Goal: Task Accomplishment & Management: Manage account settings

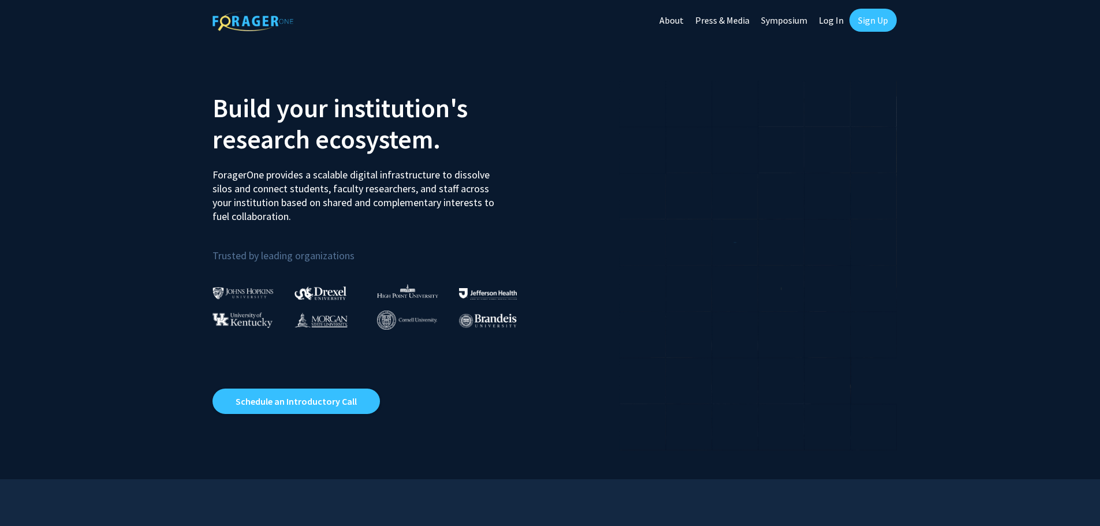
click at [826, 18] on link "Log In" at bounding box center [831, 20] width 36 height 40
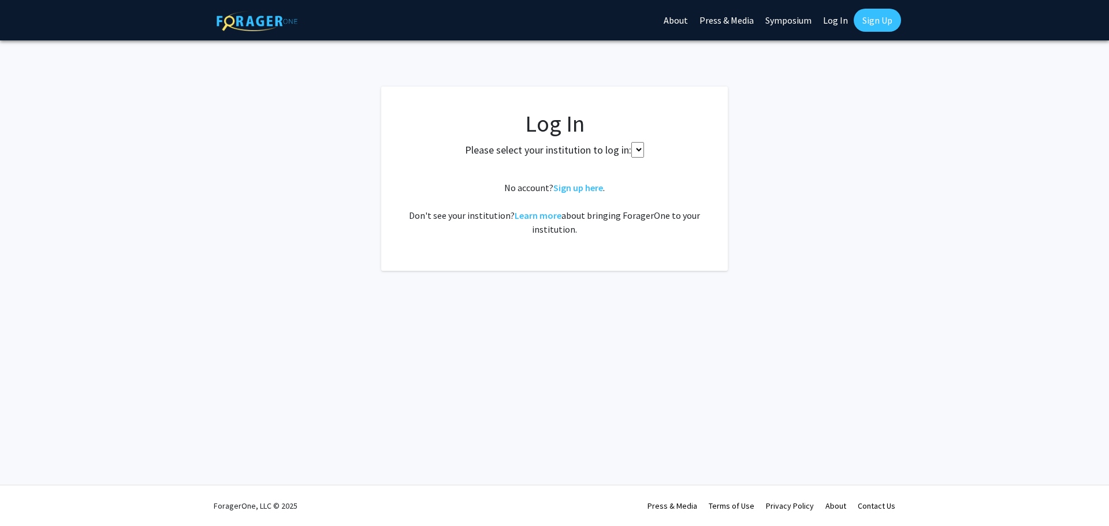
select select
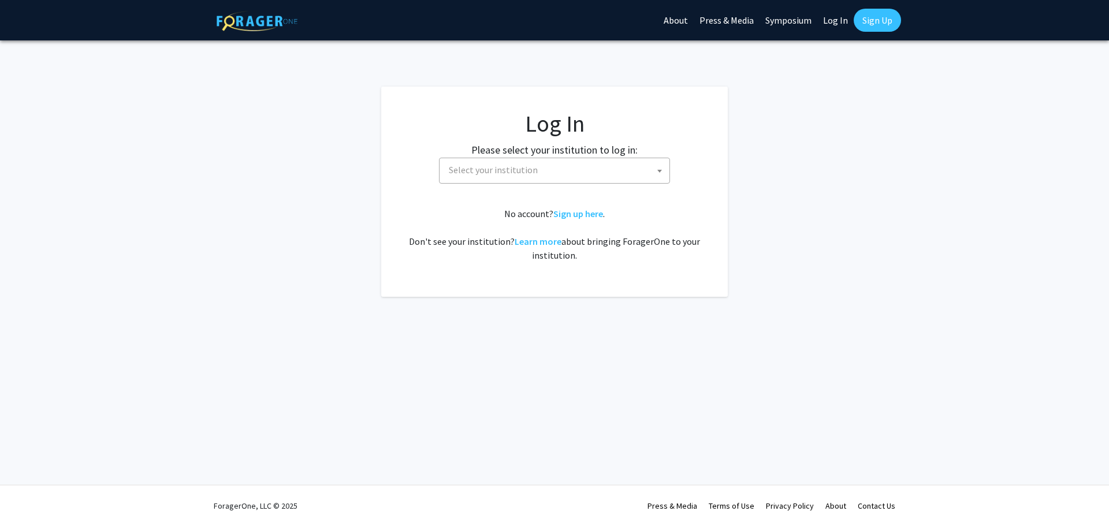
click at [598, 158] on span "Select your institution" at bounding box center [556, 170] width 225 height 24
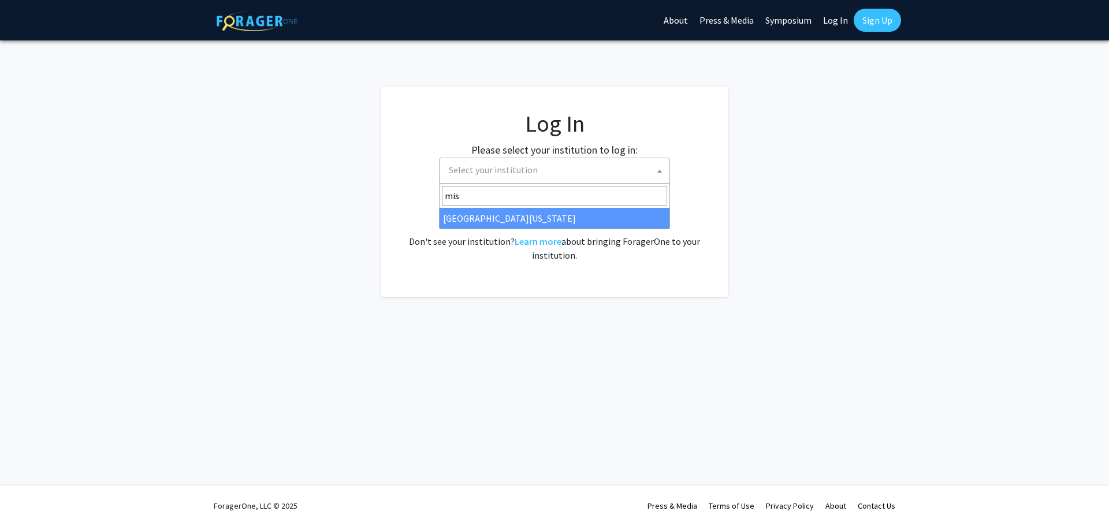
type input "mis"
select select "33"
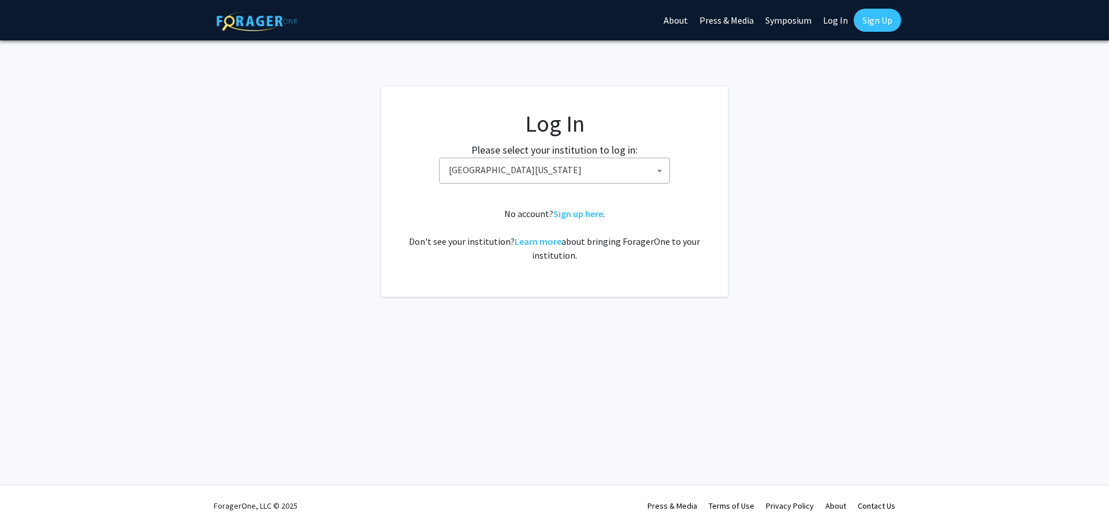
click at [577, 214] on link "Sign up here" at bounding box center [578, 214] width 50 height 12
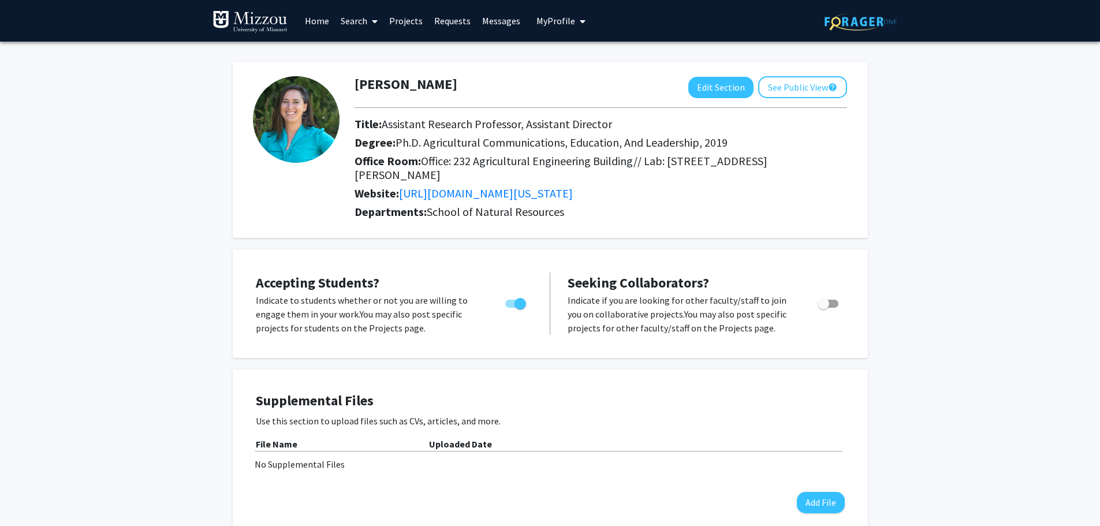
click at [584, 125] on span "Assistant Research Professor, Assistant Director" at bounding box center [497, 124] width 230 height 14
click at [707, 86] on button "Edit Section" at bounding box center [720, 87] width 65 height 21
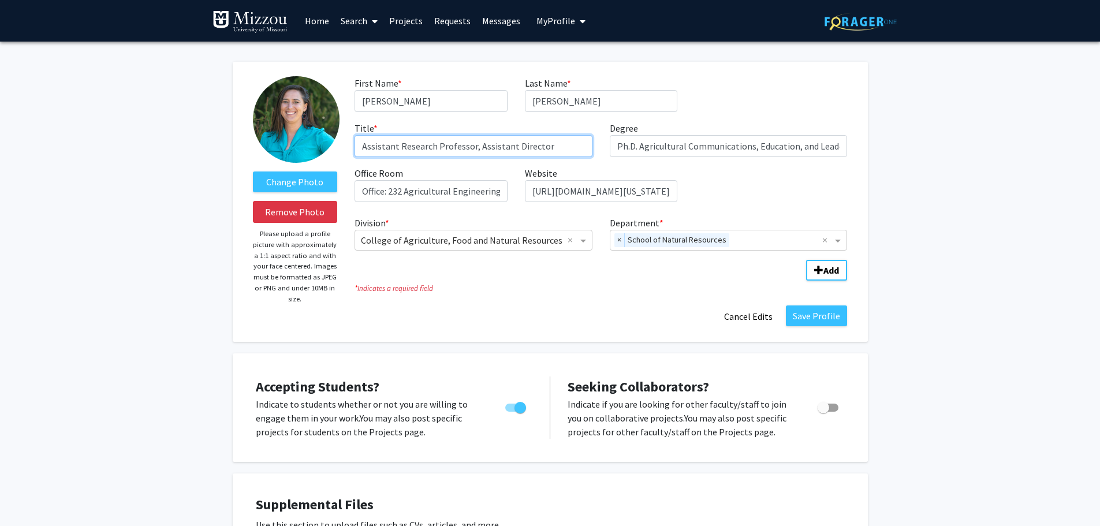
drag, startPoint x: 510, startPoint y: 147, endPoint x: 486, endPoint y: 147, distance: 23.7
click at [486, 147] on input "Assistant Research Professor, Assistant Director" at bounding box center [474, 146] width 238 height 22
click at [438, 146] on input "Assistant Research Professor, Associate Director" at bounding box center [474, 146] width 238 height 22
drag, startPoint x: 518, startPoint y: 147, endPoint x: 773, endPoint y: 159, distance: 254.9
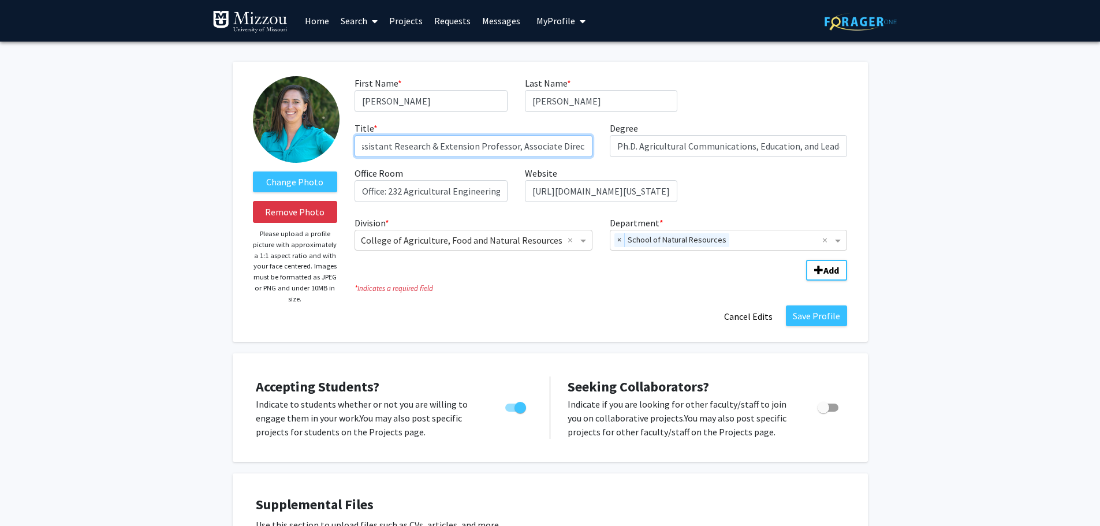
click at [773, 159] on div "First Name * required [PERSON_NAME] Last Name * required [PERSON_NAME] Title * …" at bounding box center [601, 143] width 510 height 135
type input "Assistant Research & Extension Professor"
click at [828, 313] on button "Save Profile" at bounding box center [816, 315] width 61 height 21
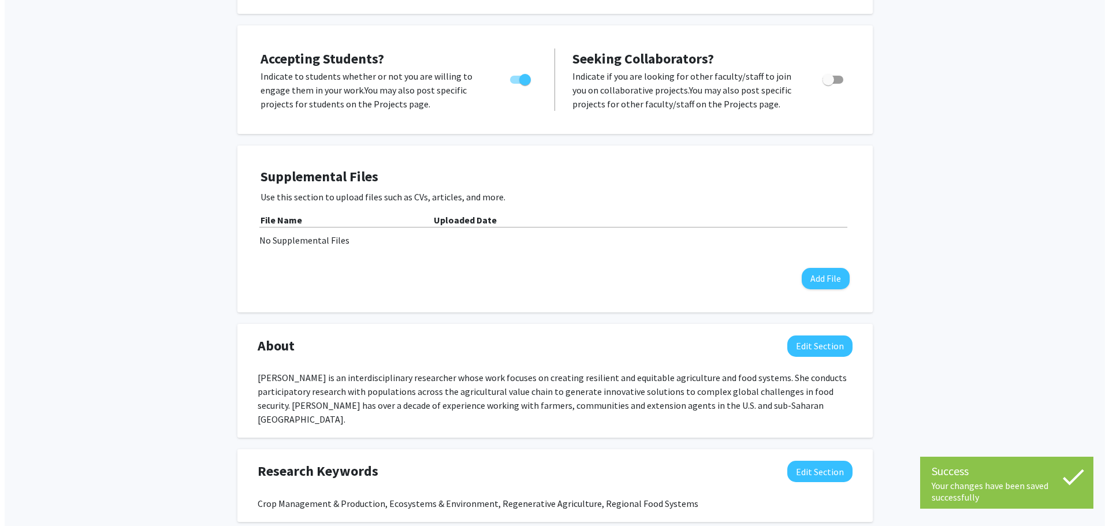
scroll to position [231, 0]
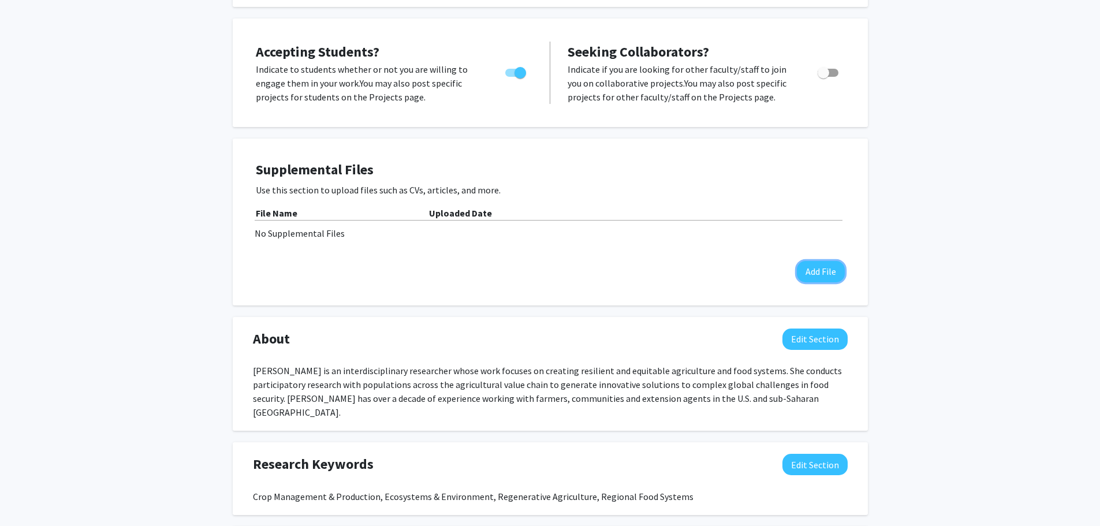
click at [825, 261] on button "Add File" at bounding box center [821, 271] width 48 height 21
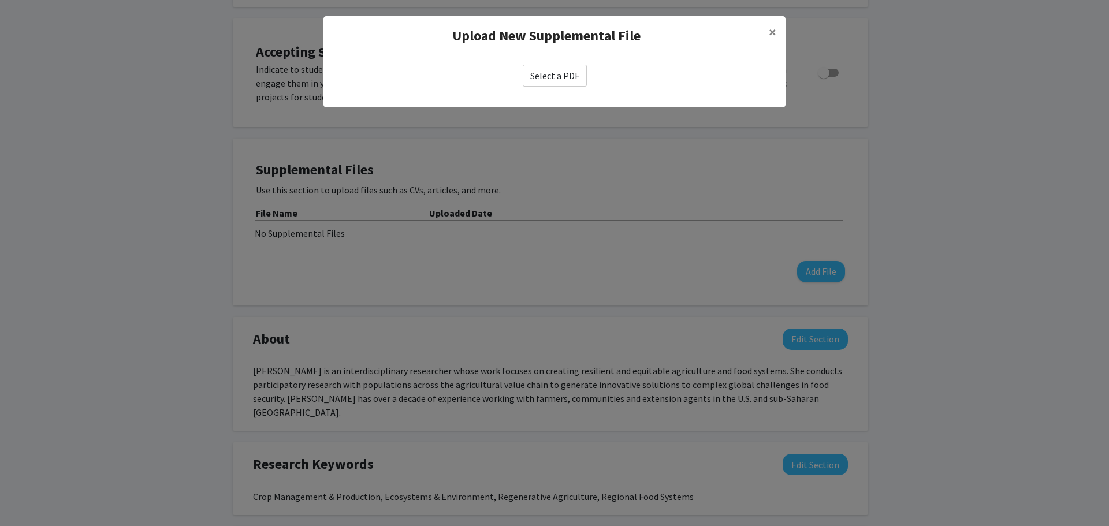
click at [557, 72] on label "Select a PDF" at bounding box center [555, 76] width 64 height 22
click at [0, 0] on input "Select a PDF" at bounding box center [0, 0] width 0 height 0
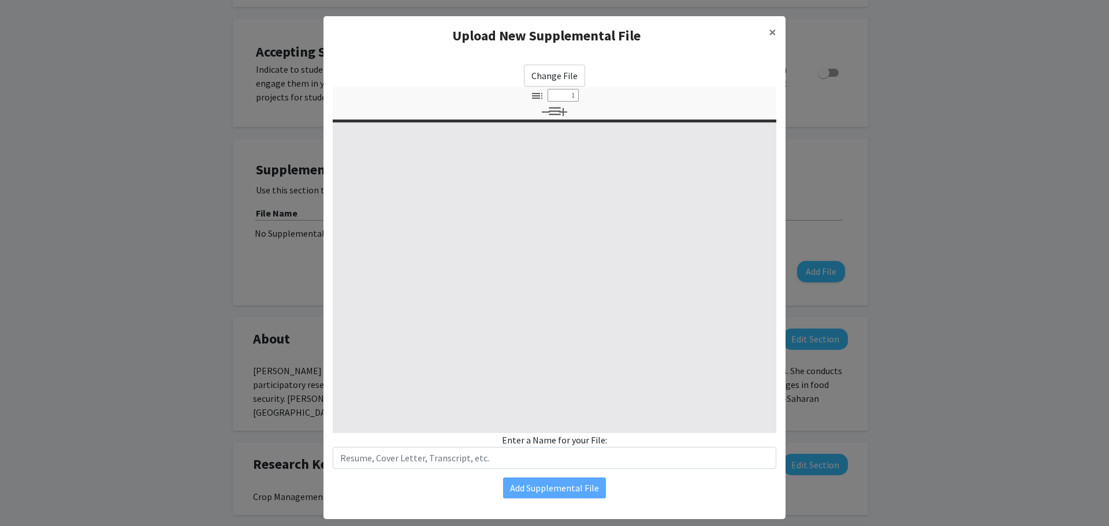
select select "custom"
type input "0"
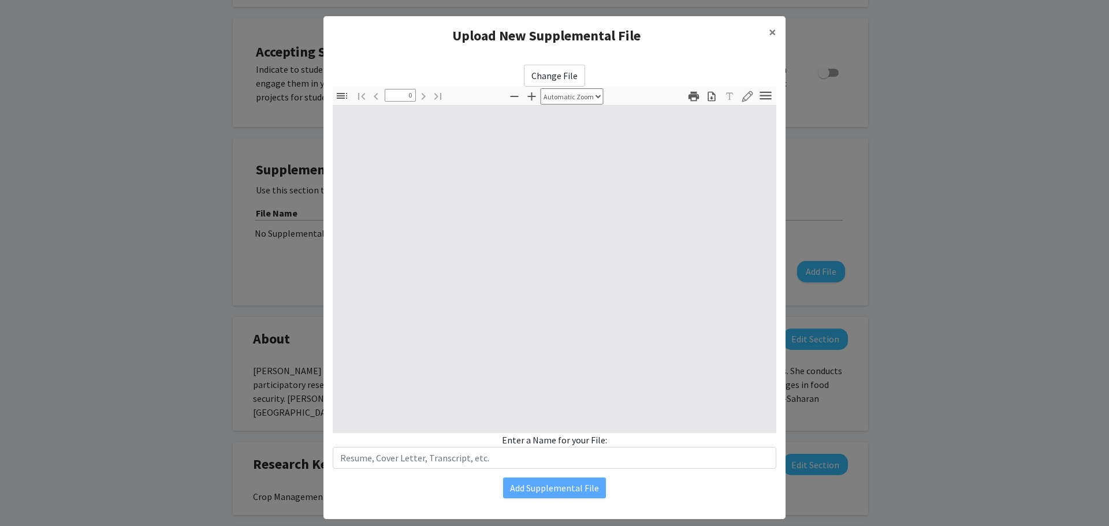
scroll to position [21, 0]
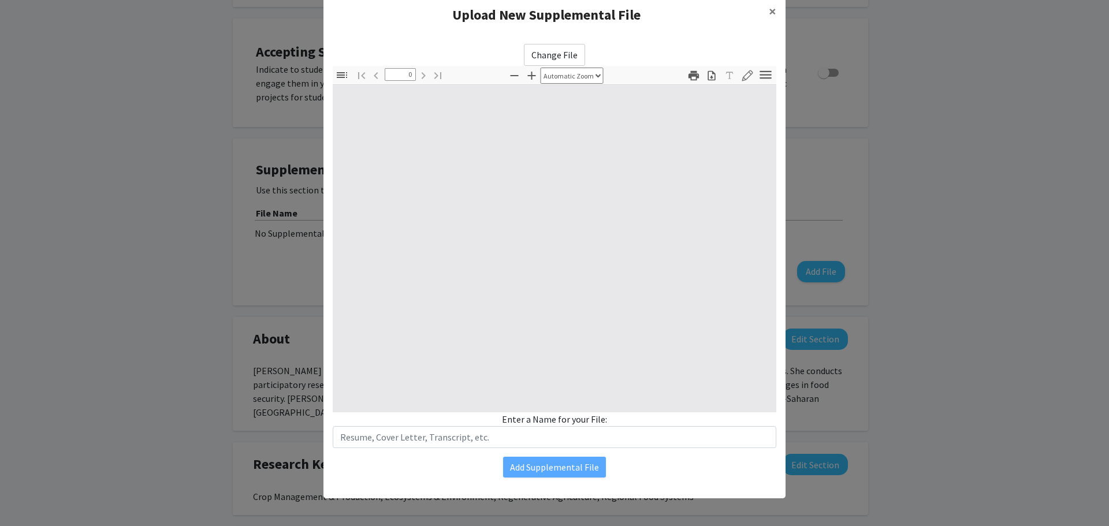
select select "custom"
type input "1"
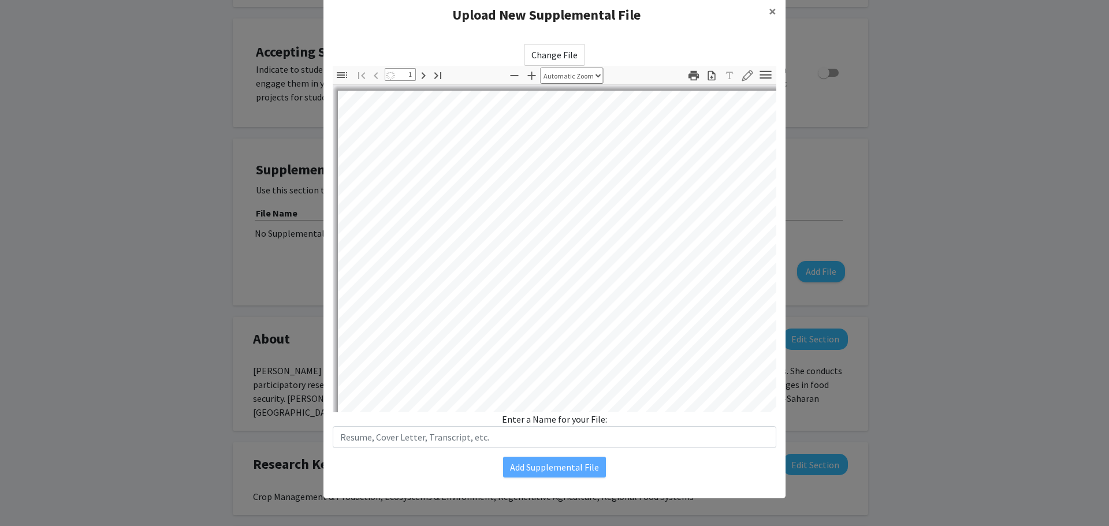
select select "auto"
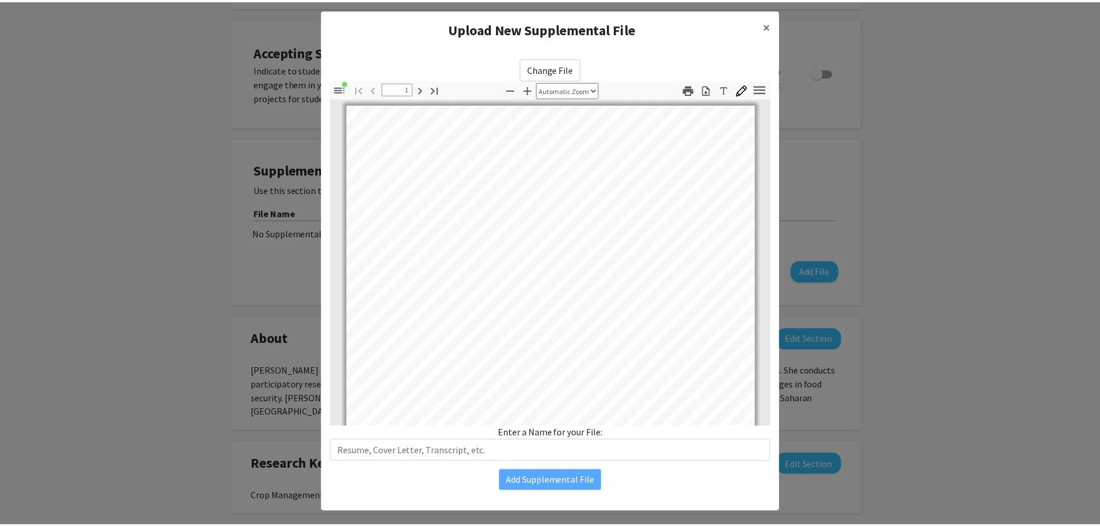
scroll to position [0, 0]
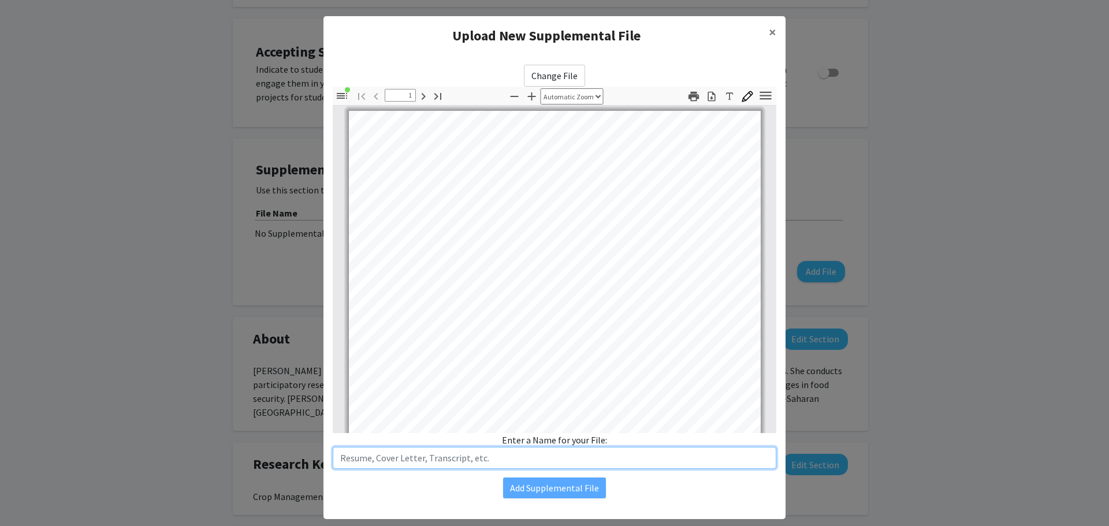
click at [438, 460] on input "text" at bounding box center [554, 458] width 443 height 22
type input "CV"
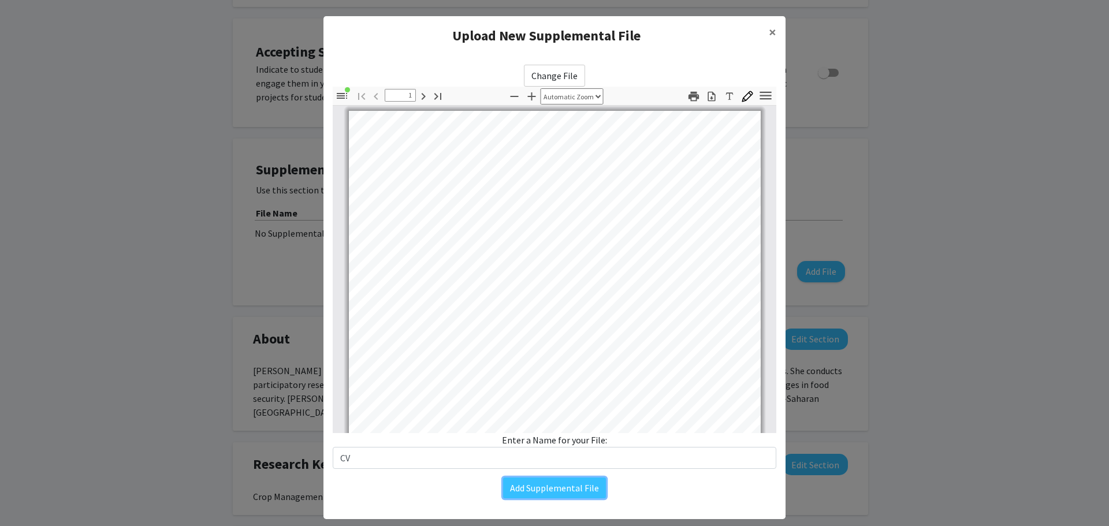
click at [539, 495] on button "Add Supplemental File" at bounding box center [554, 488] width 103 height 21
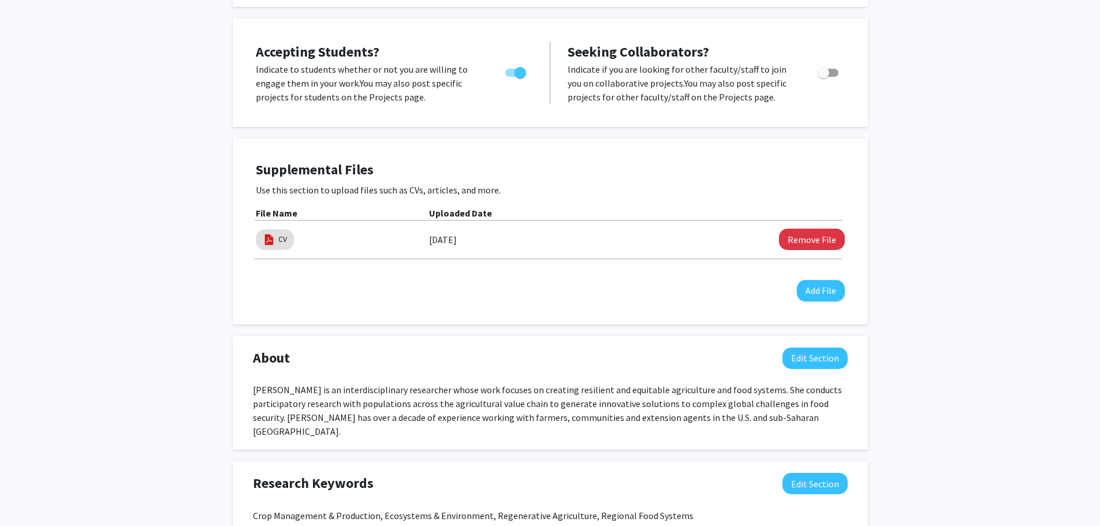
click at [935, 420] on div "[PERSON_NAME] Edit Section See Public View help Title: Assistant Research & Ext…" at bounding box center [550, 389] width 1100 height 1157
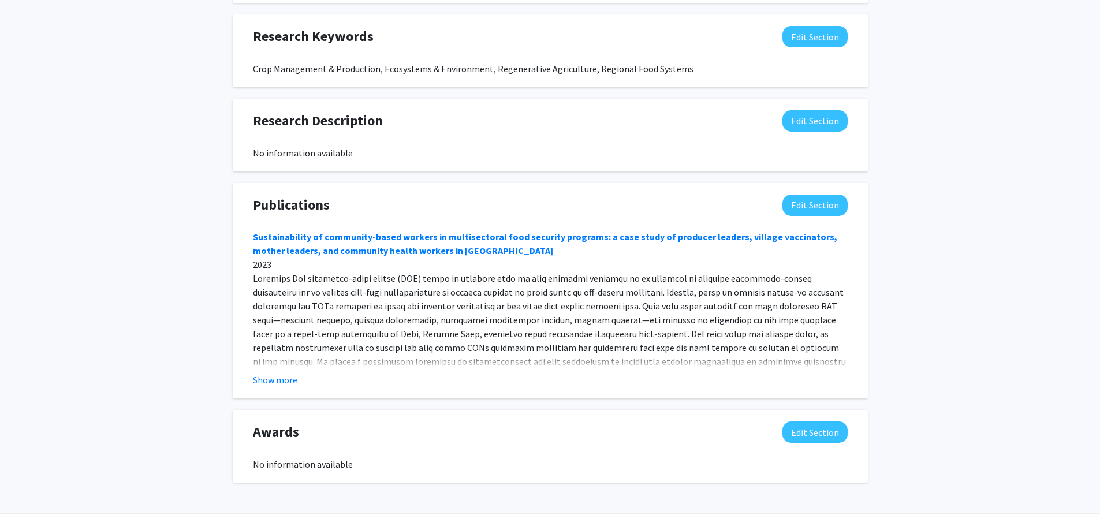
scroll to position [679, 0]
click at [810, 193] on button "Edit Section" at bounding box center [814, 203] width 65 height 21
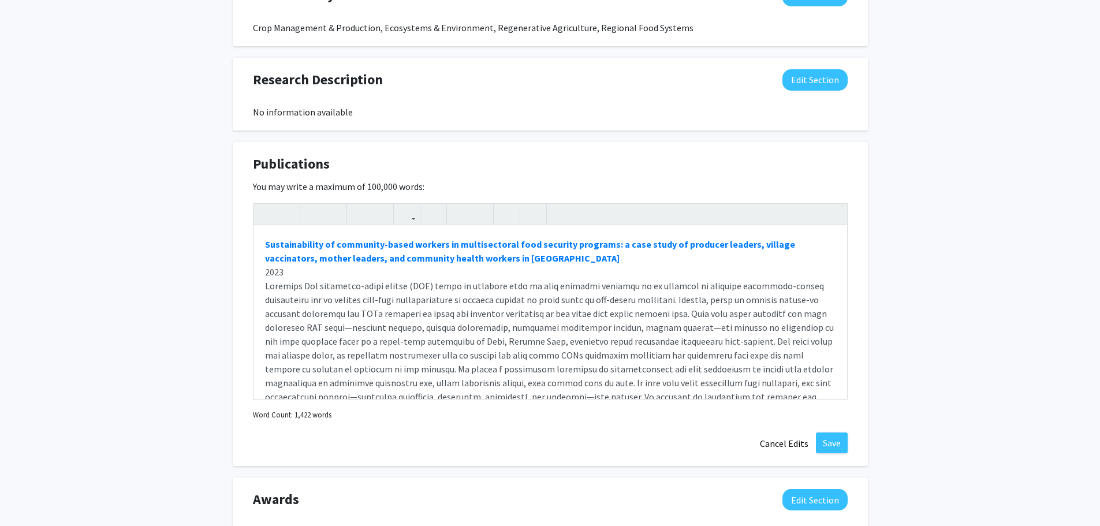
scroll to position [737, 0]
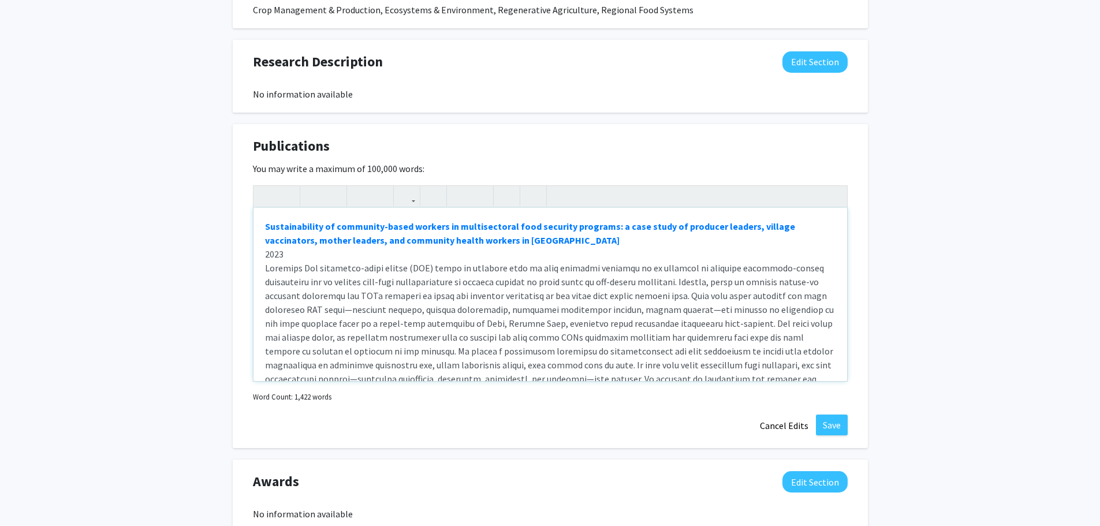
click at [657, 296] on div "Sustainability of community-based workers in multisectoral food security progra…" at bounding box center [550, 294] width 594 height 173
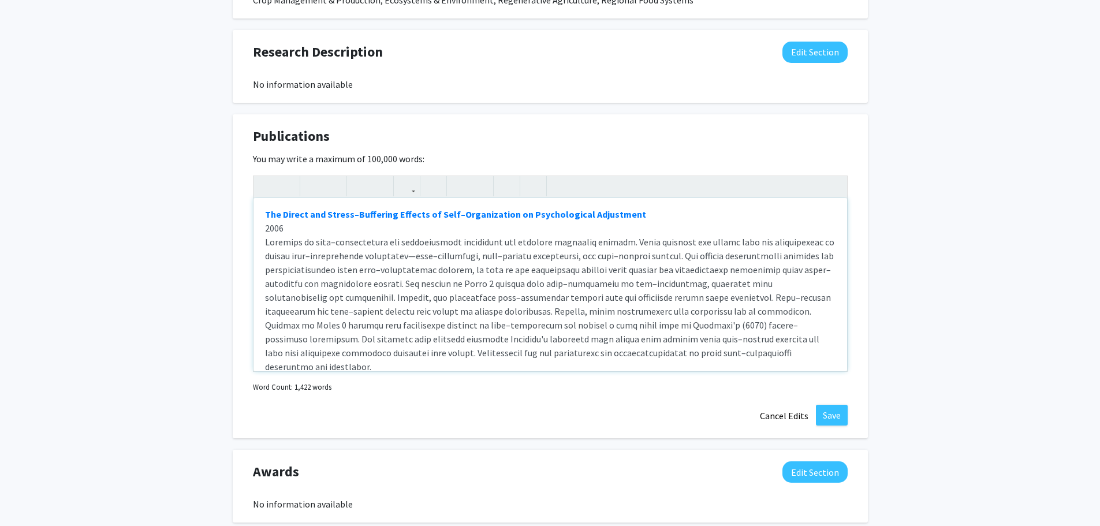
scroll to position [788, 0]
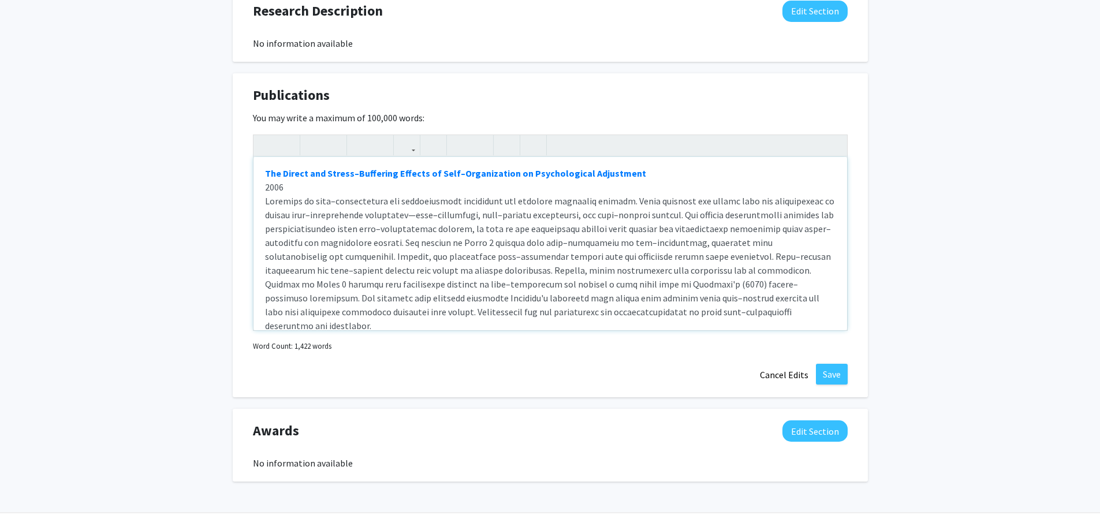
drag, startPoint x: 521, startPoint y: 225, endPoint x: 527, endPoint y: 222, distance: 7.2
click at [523, 224] on div "Sustainability of community-based workers in multisectoral food security progra…" at bounding box center [550, 243] width 594 height 173
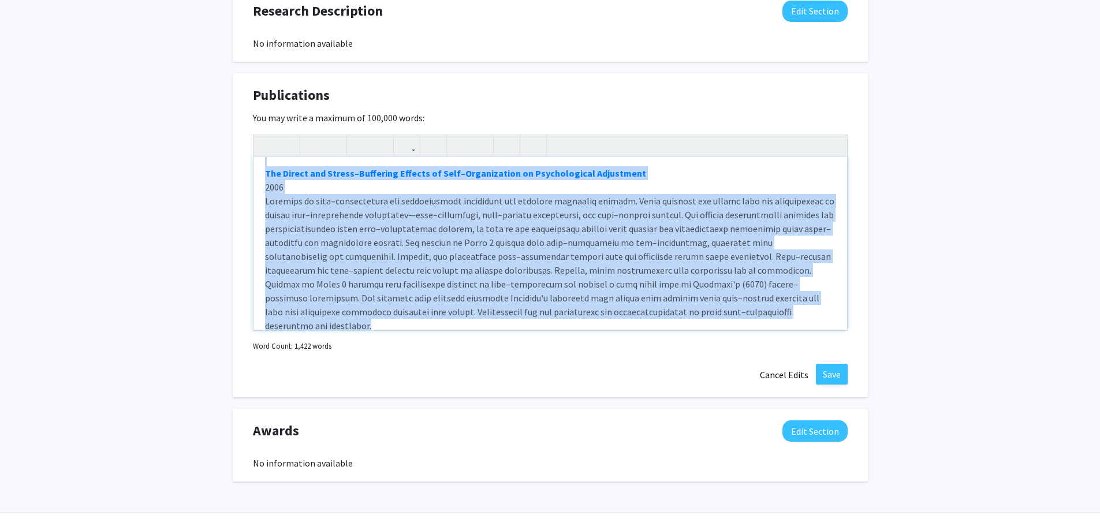
paste div "Note to users with screen readers: Please deactivate our accessibility plugin f…"
type textarea "<l>• Ipsum, D., Sitame, C. A., Elits, D. E., Tempo, I., Utlabo, E., Dolor, M., …"
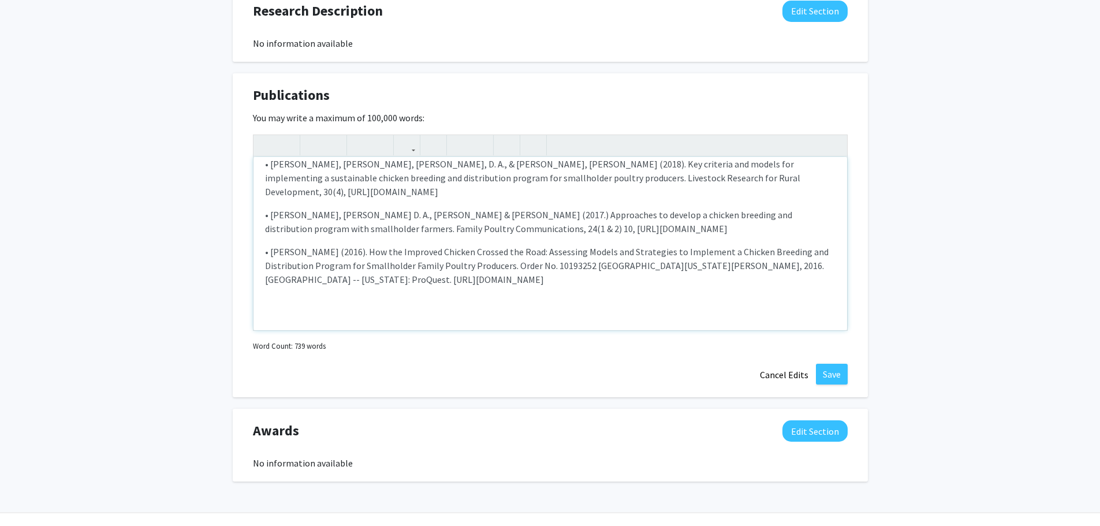
type textarea "<l>• Ipsum, D., Sitame, C. A., Elits, D. E., Tempo, I., Utlabo, E., Dolor, M., …"
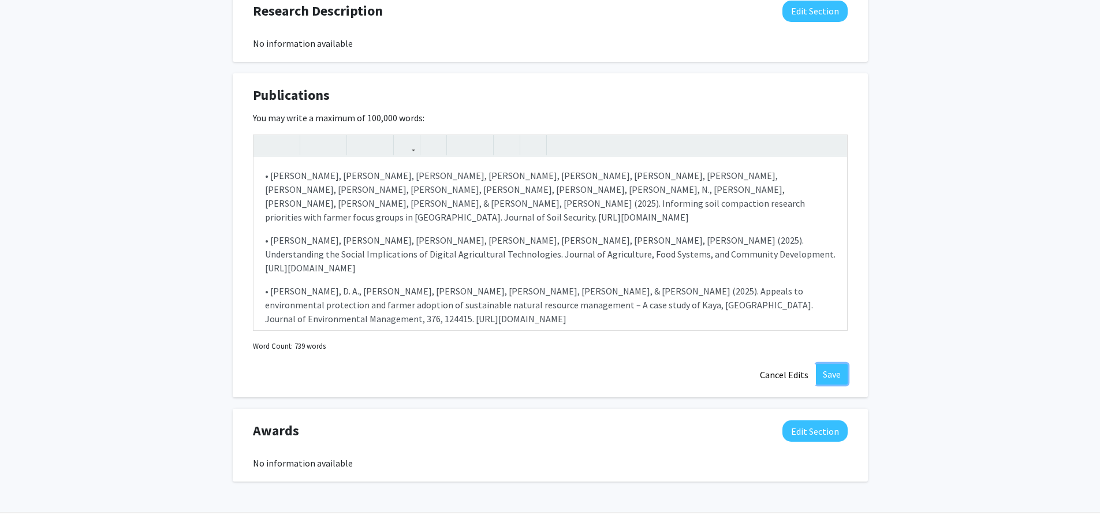
click at [836, 364] on button "Save" at bounding box center [832, 374] width 32 height 21
